Goal: Find specific page/section: Find specific page/section

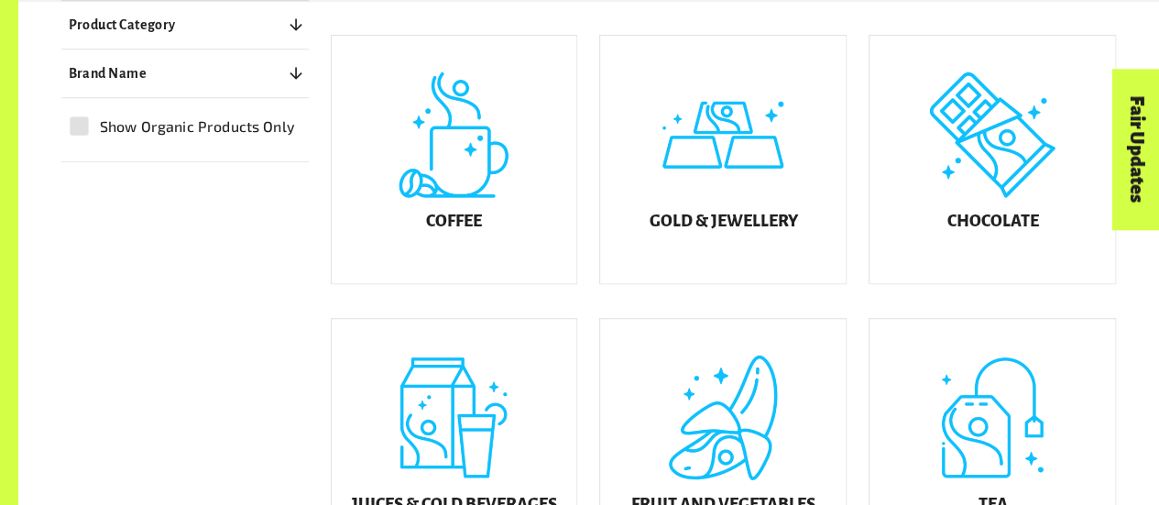
scroll to position [507, 0]
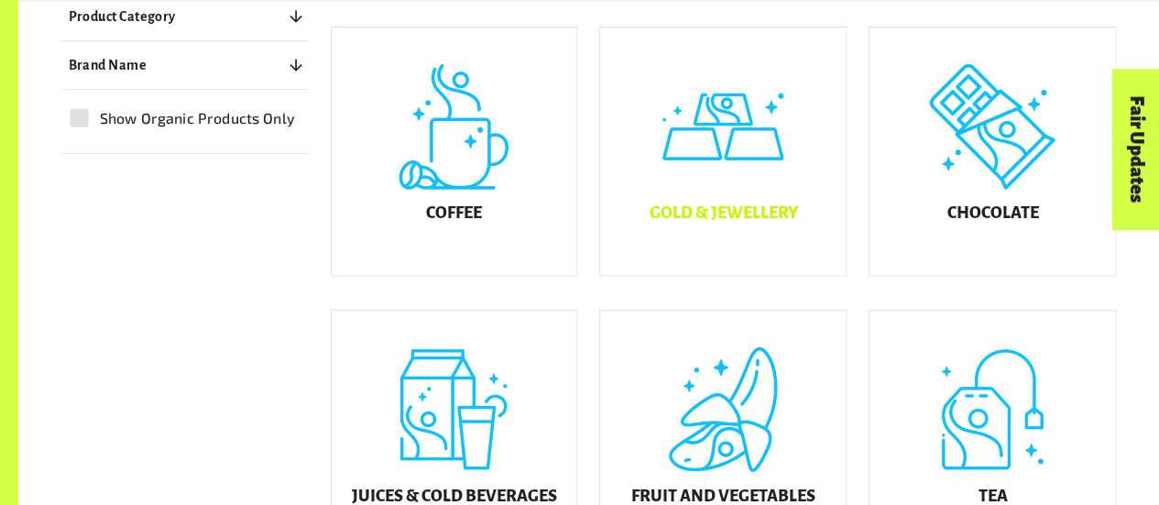
click at [757, 210] on div "Gold & Jewellery" at bounding box center [722, 150] width 245 height 247
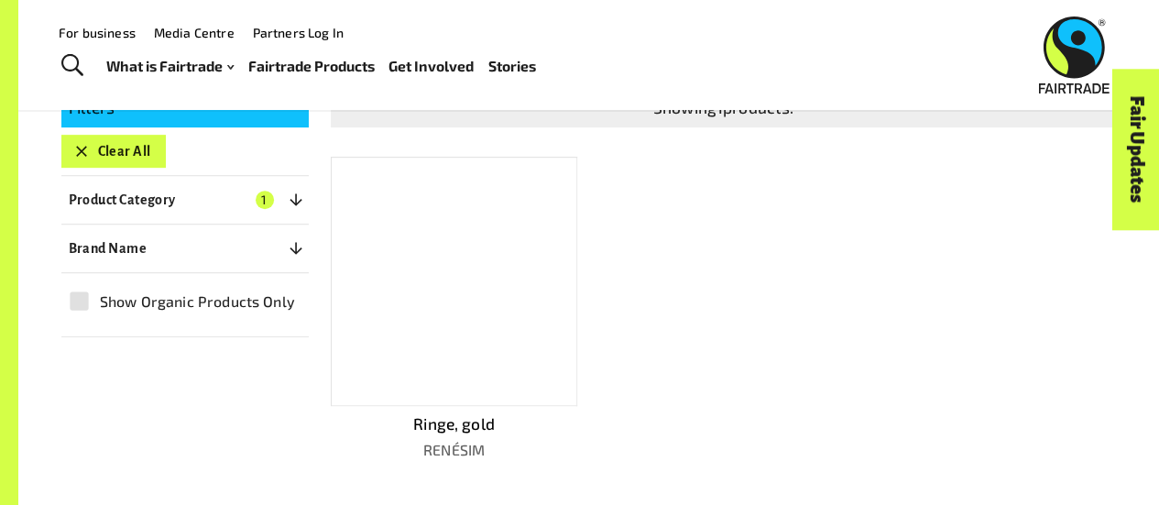
scroll to position [355, 0]
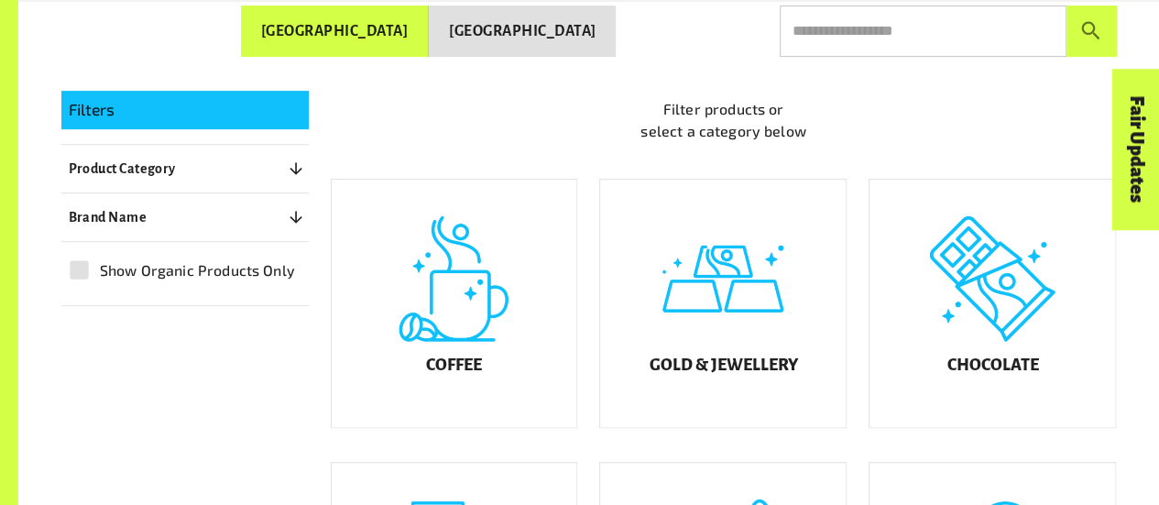
scroll to position [507, 0]
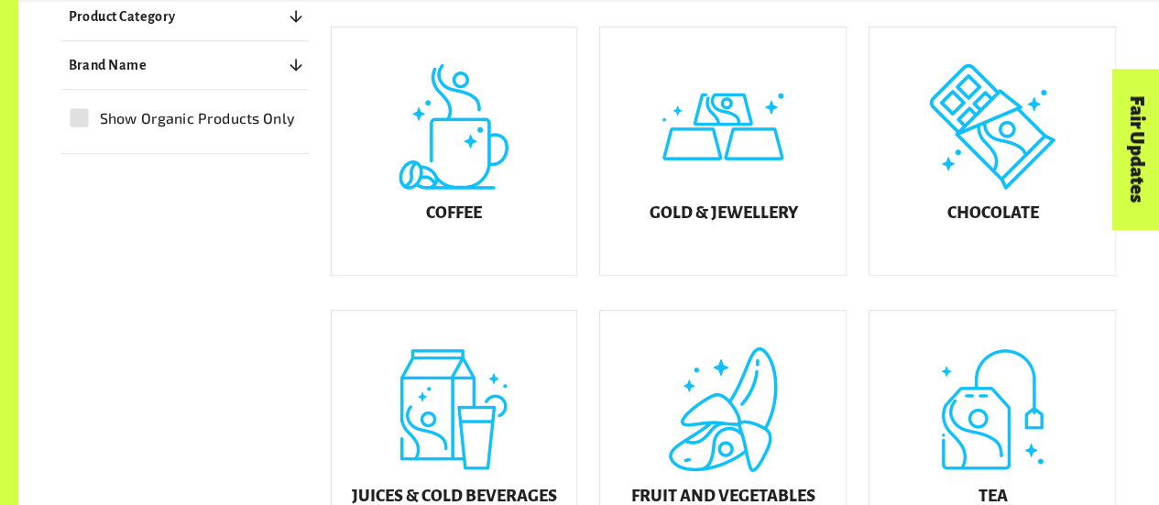
click at [1009, 227] on div "Fair Updates" at bounding box center [1033, 206] width 160 height 47
click at [993, 223] on h5 "Chocolate" at bounding box center [992, 213] width 92 height 18
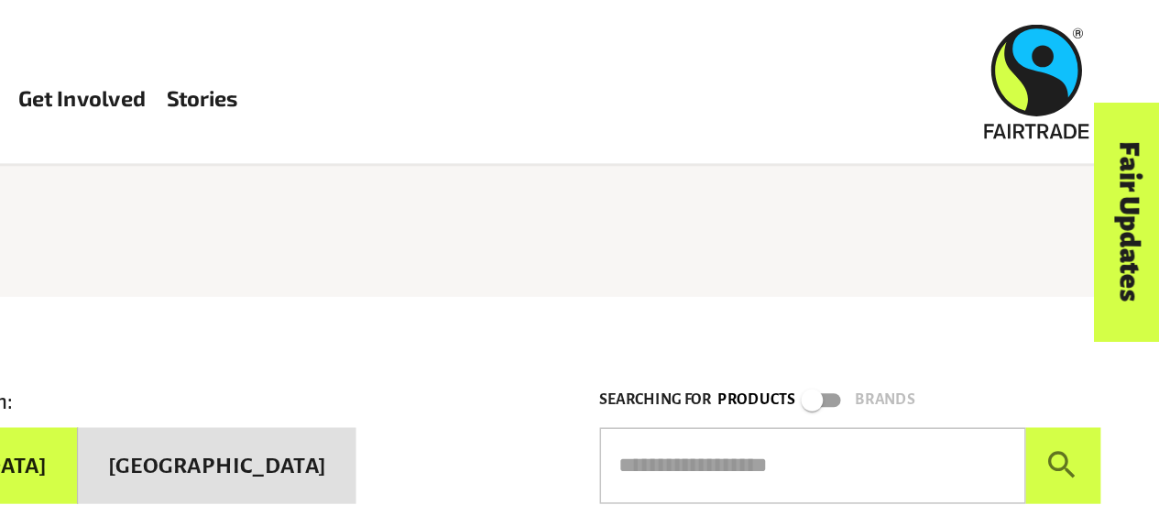
scroll to position [16, 0]
